Goal: Find specific page/section: Find specific page/section

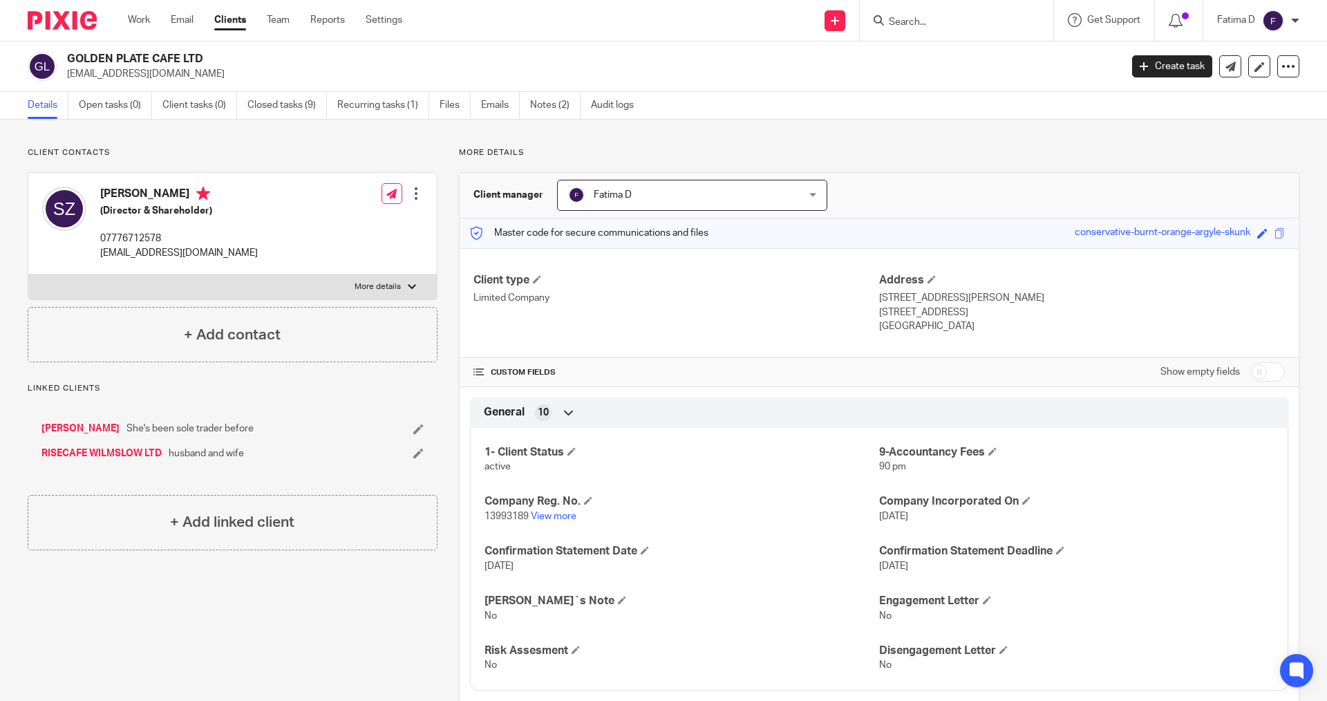
click at [897, 25] on input "Search" at bounding box center [950, 23] width 124 height 12
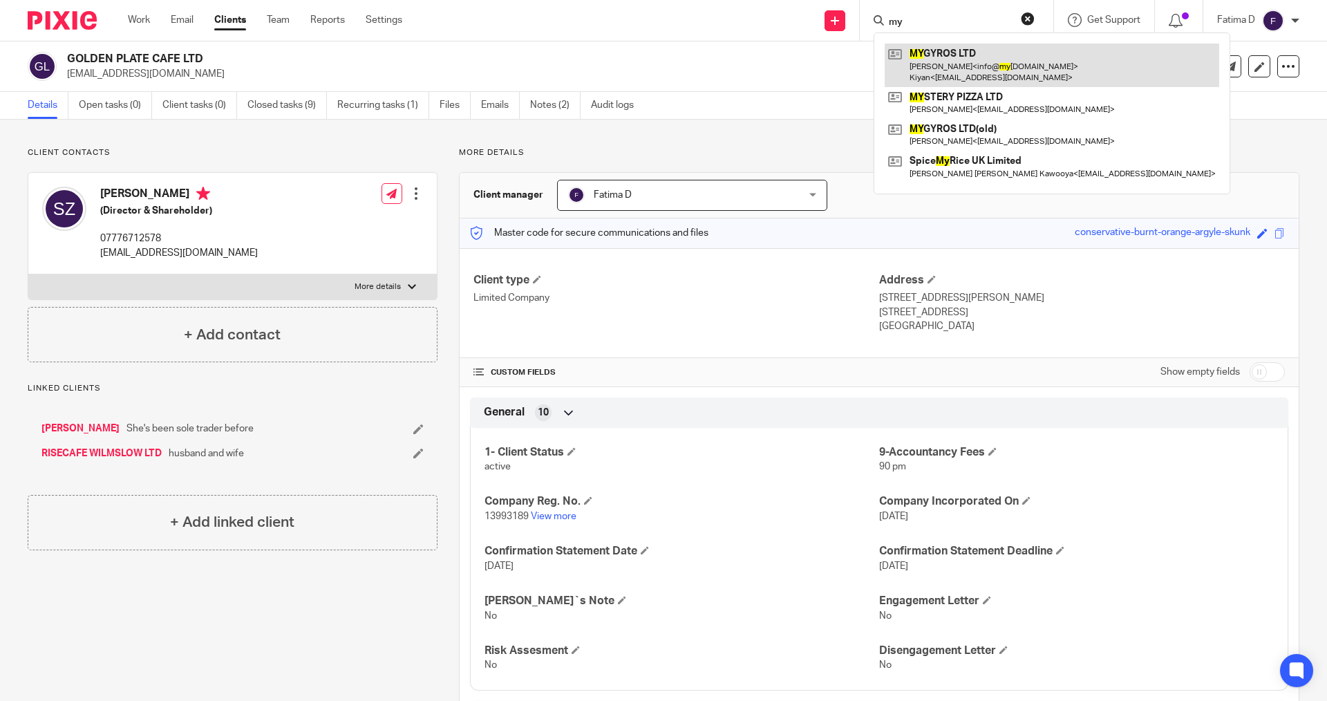
type input "my"
click at [969, 53] on link at bounding box center [1052, 65] width 335 height 43
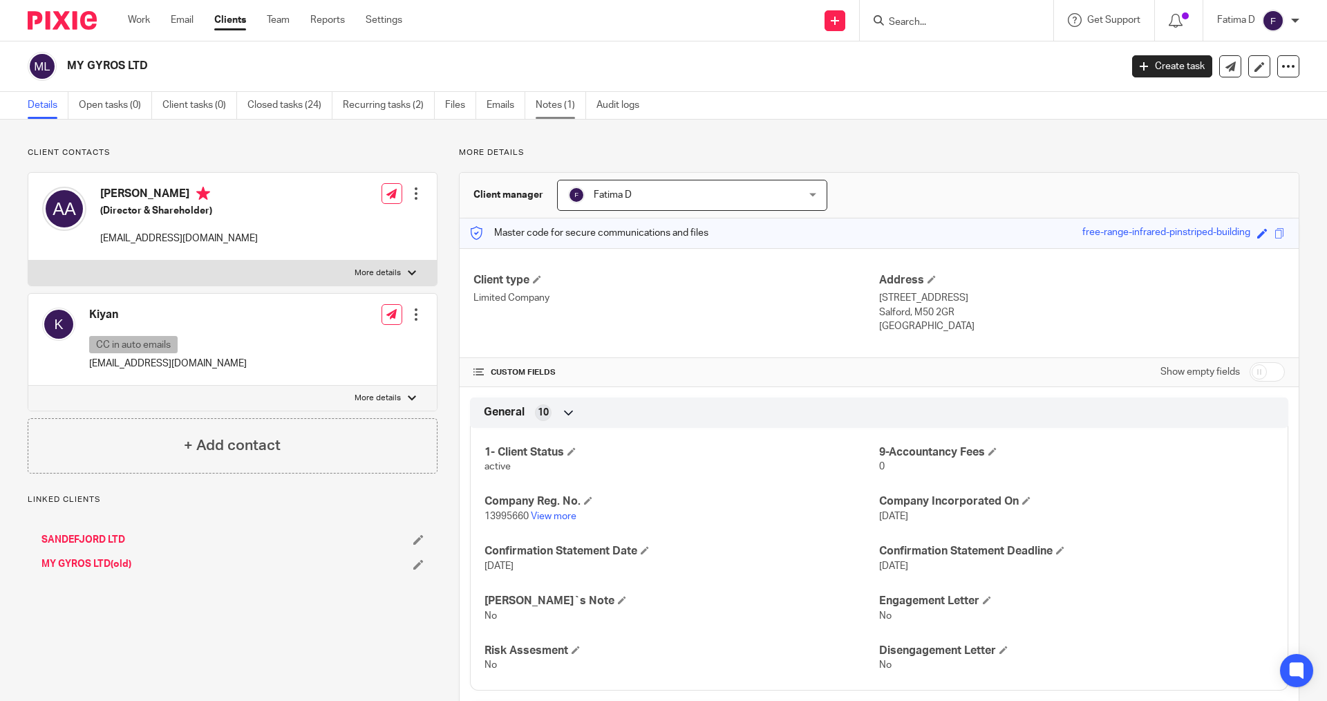
click at [557, 105] on link "Notes (1)" at bounding box center [561, 105] width 50 height 27
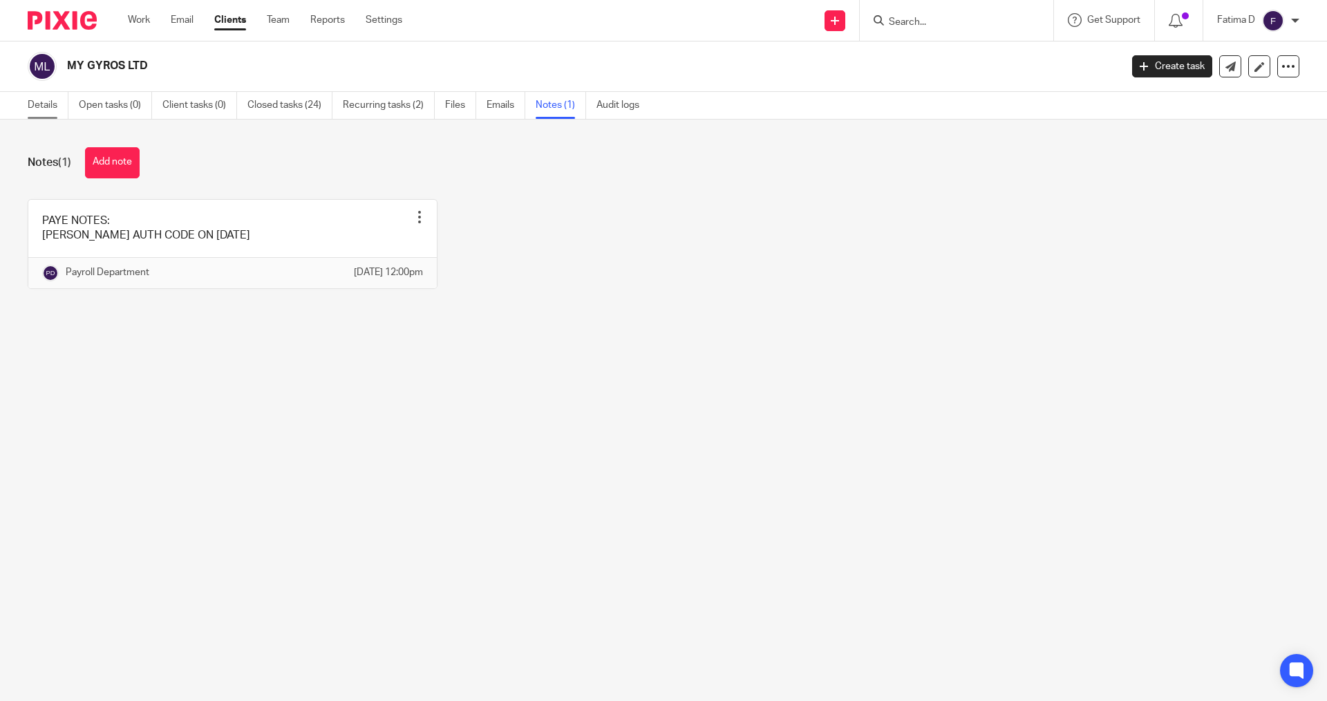
click at [32, 102] on link "Details" at bounding box center [48, 105] width 41 height 27
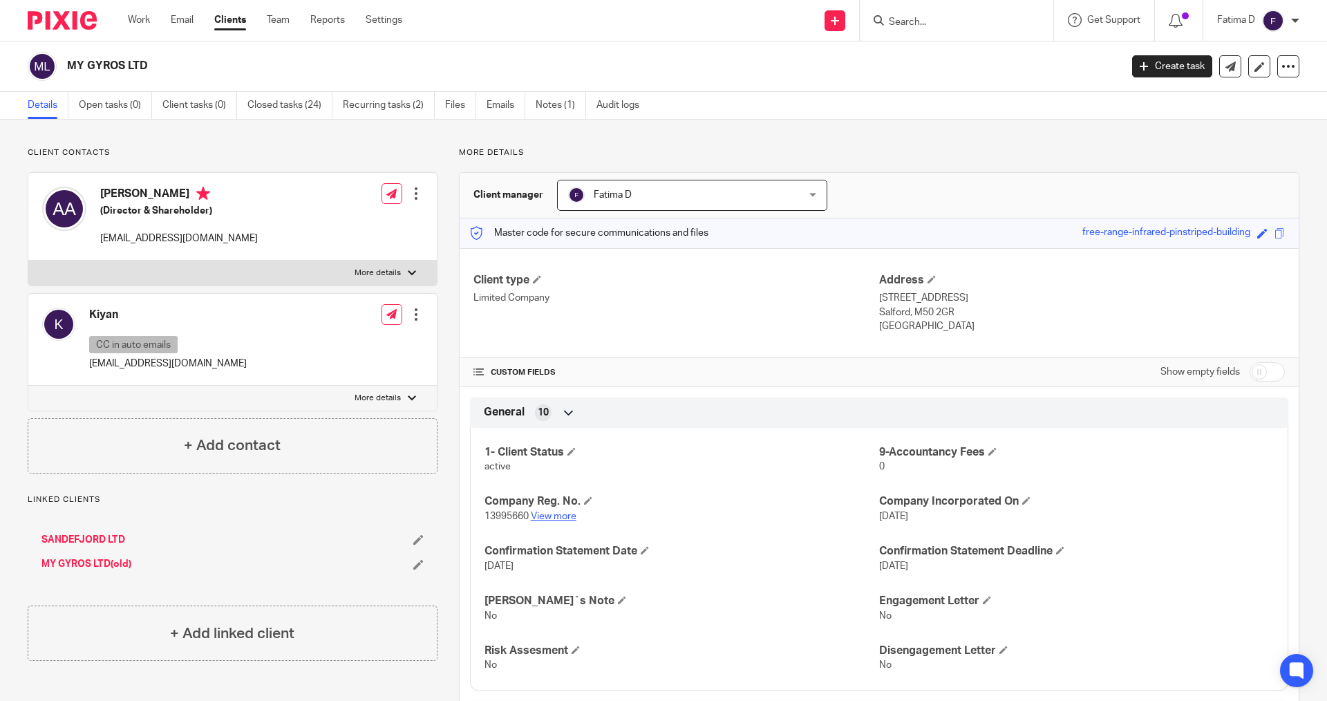
click at [558, 515] on link "View more" at bounding box center [554, 517] width 46 height 10
